Goal: Task Accomplishment & Management: Manage account settings

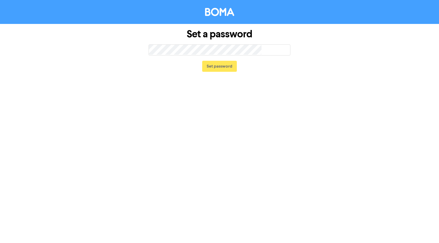
click at [222, 11] on img at bounding box center [219, 12] width 29 height 8
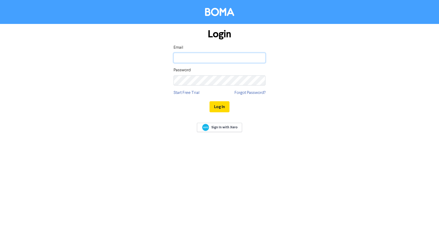
click at [203, 61] on input "email" at bounding box center [219, 58] width 92 height 10
type input "[PERSON_NAME][EMAIL_ADDRESS][DOMAIN_NAME]"
click at [220, 104] on button "Log In" at bounding box center [219, 106] width 20 height 11
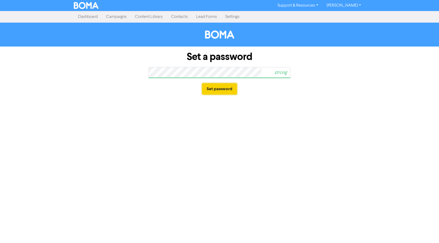
click at [217, 88] on button "Set password" at bounding box center [219, 88] width 35 height 11
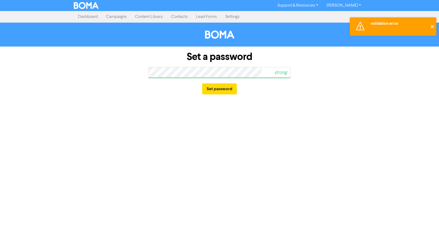
click at [434, 27] on button "✕" at bounding box center [432, 26] width 9 height 18
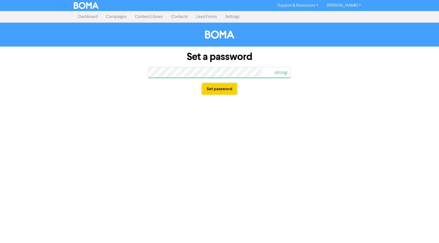
click at [234, 89] on button "Set password" at bounding box center [219, 88] width 35 height 11
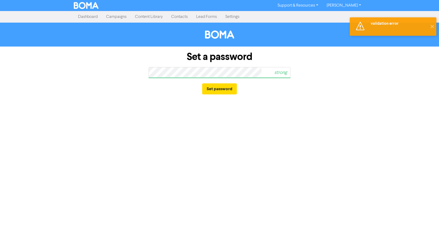
click at [340, 3] on link "[PERSON_NAME]" at bounding box center [343, 5] width 43 height 8
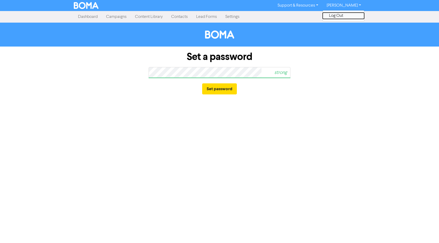
click at [341, 14] on button "Log Out" at bounding box center [343, 16] width 41 height 6
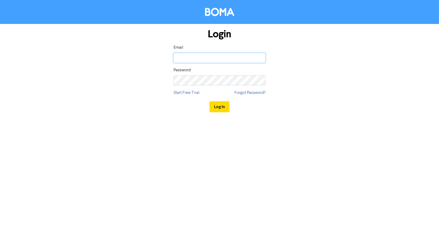
click at [196, 53] on input "email" at bounding box center [219, 58] width 92 height 10
type input "[PERSON_NAME][EMAIL_ADDRESS][DOMAIN_NAME]"
click at [219, 108] on button "Log In" at bounding box center [219, 106] width 20 height 11
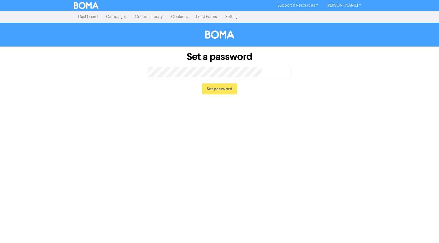
click at [294, 96] on div "Set a password too short Set password" at bounding box center [220, 72] width 150 height 53
drag, startPoint x: 87, startPoint y: 15, endPoint x: 92, endPoint y: 17, distance: 5.7
click at [87, 15] on link "Dashboard" at bounding box center [88, 17] width 28 height 10
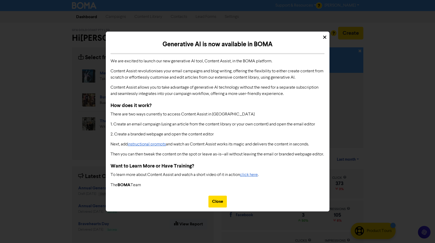
click at [325, 35] on icon at bounding box center [324, 37] width 3 height 5
